Goal: Information Seeking & Learning: Learn about a topic

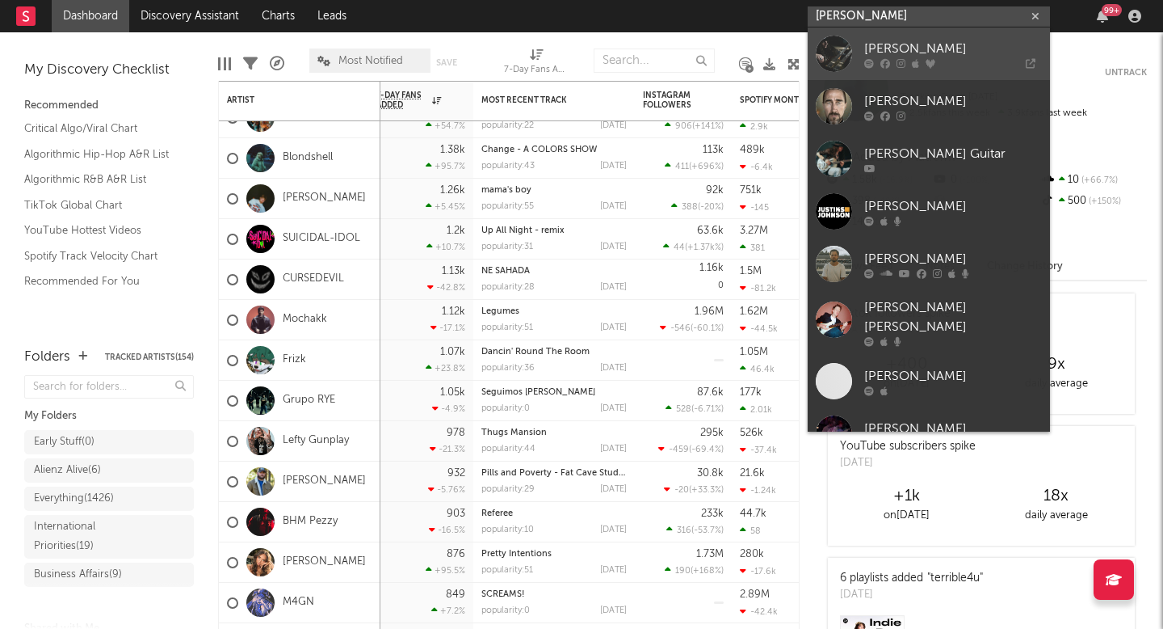
type input "[PERSON_NAME]"
click at [914, 44] on div "[PERSON_NAME]" at bounding box center [954, 48] width 178 height 19
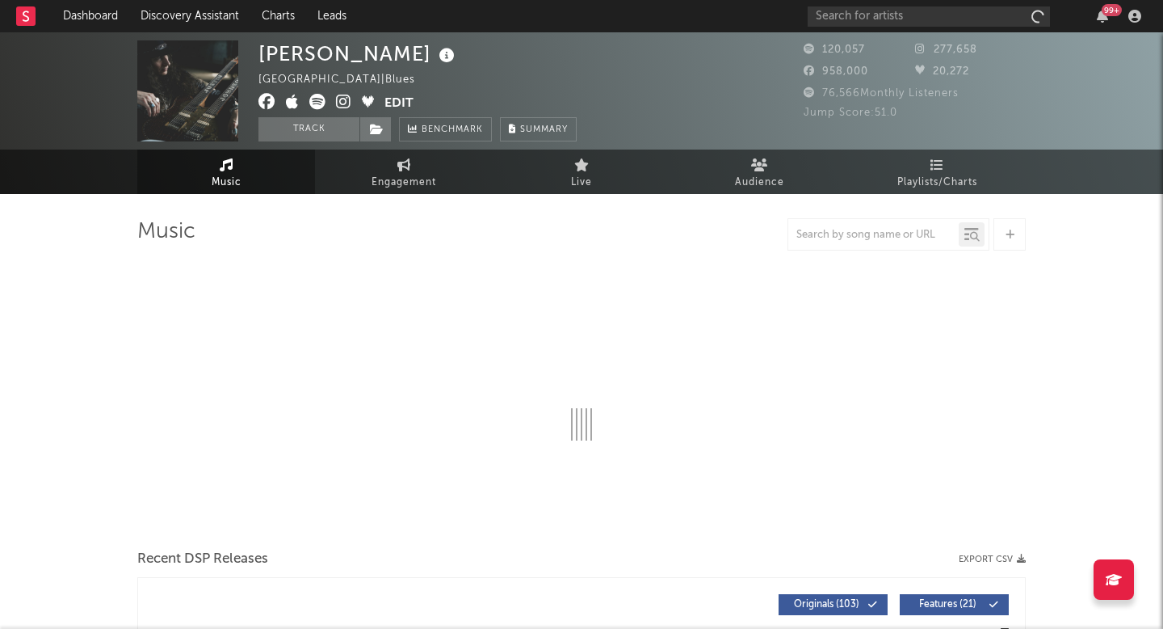
select select "6m"
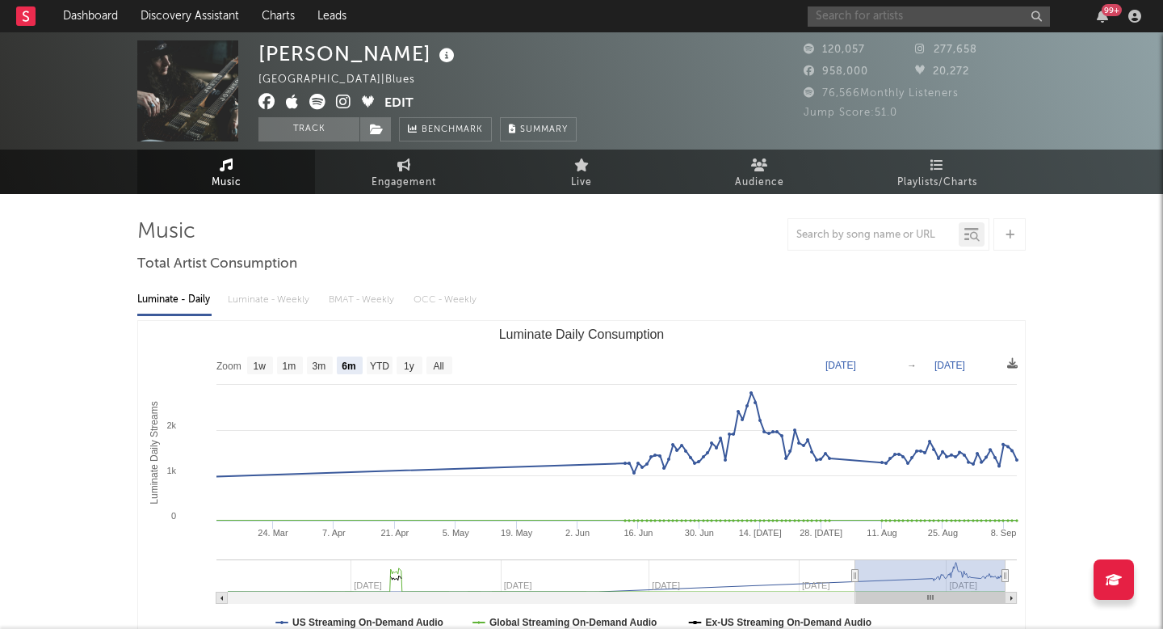
click at [857, 11] on input "text" at bounding box center [929, 16] width 242 height 20
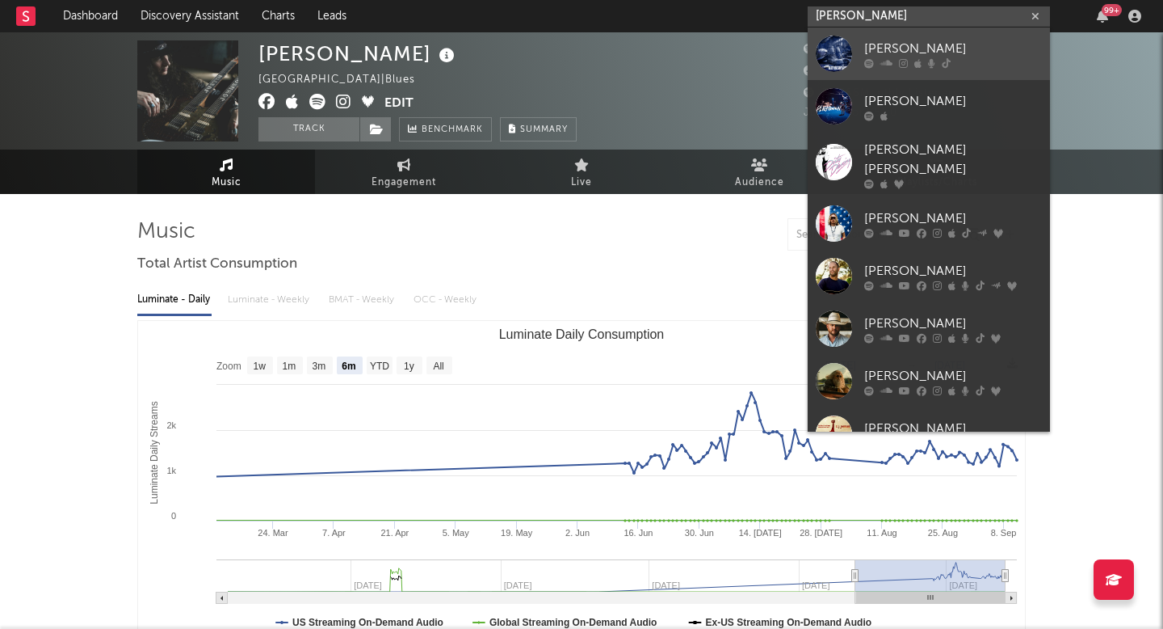
type input "j johnson"
click at [888, 69] on link "J. Johnson" at bounding box center [929, 53] width 242 height 53
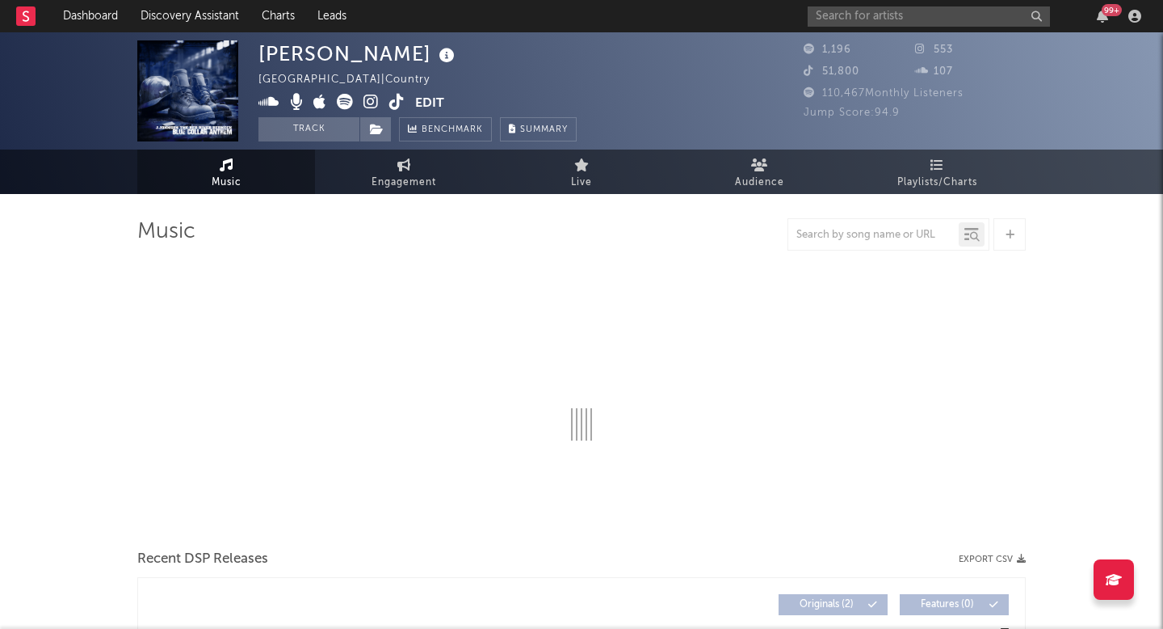
select select "6m"
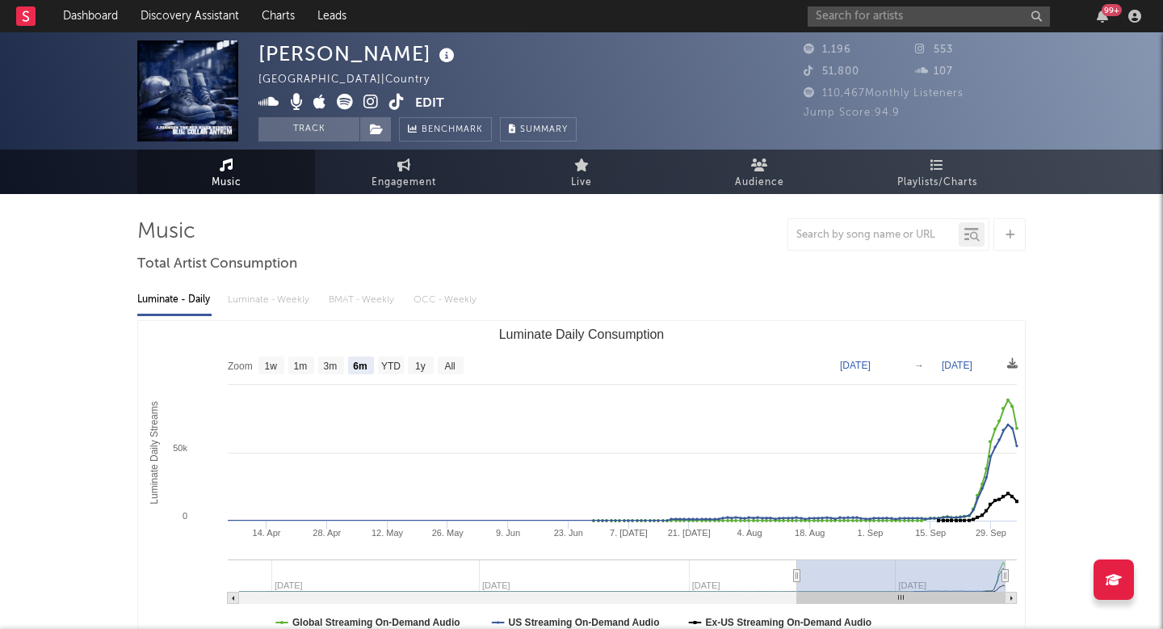
click at [398, 103] on icon at bounding box center [396, 102] width 15 height 16
